Goal: Task Accomplishment & Management: Use online tool/utility

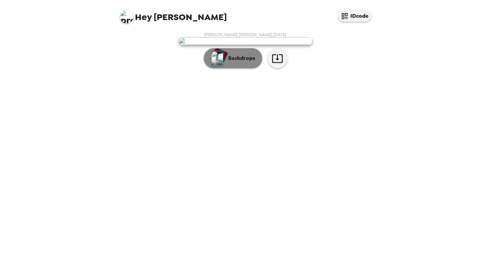
click at [237, 62] on p "Backdrops" at bounding box center [240, 58] width 30 height 8
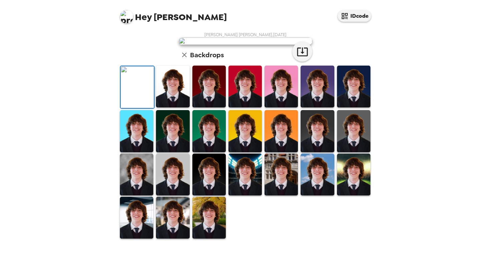
scroll to position [156, 0]
click at [235, 181] on img at bounding box center [245, 174] width 33 height 42
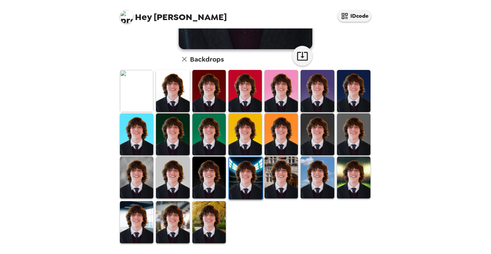
click at [331, 178] on img at bounding box center [317, 177] width 33 height 42
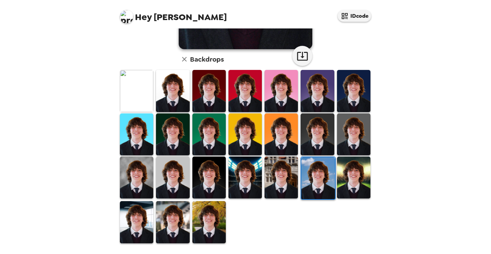
click at [354, 179] on img at bounding box center [353, 177] width 33 height 42
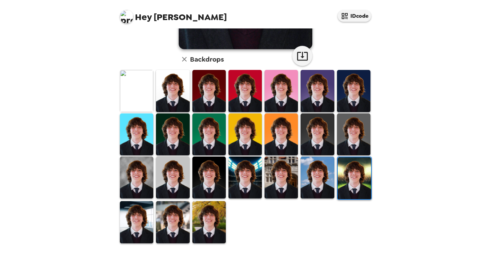
click at [144, 226] on img at bounding box center [136, 222] width 33 height 42
